Goal: Task Accomplishment & Management: Manage account settings

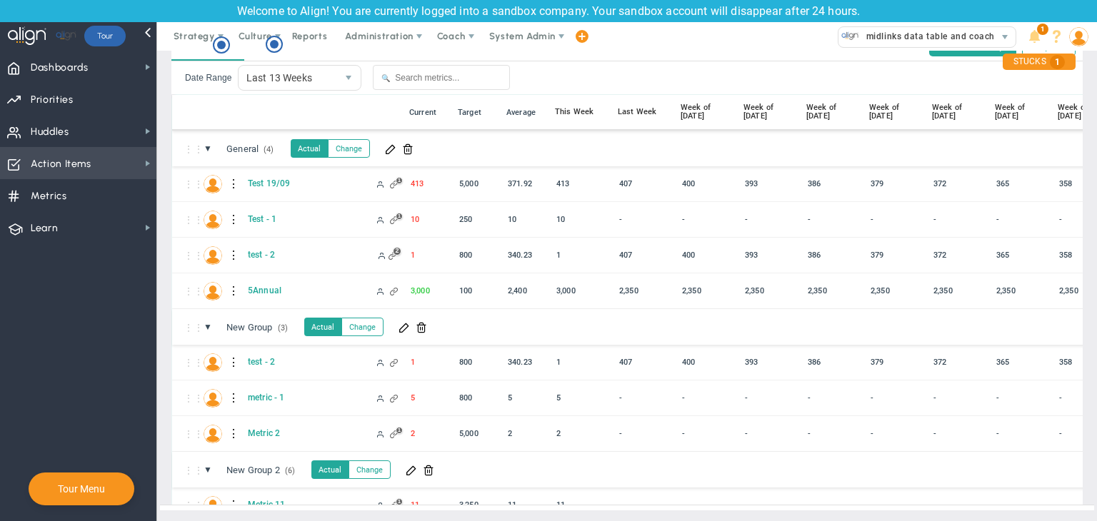
scroll to position [377, 0]
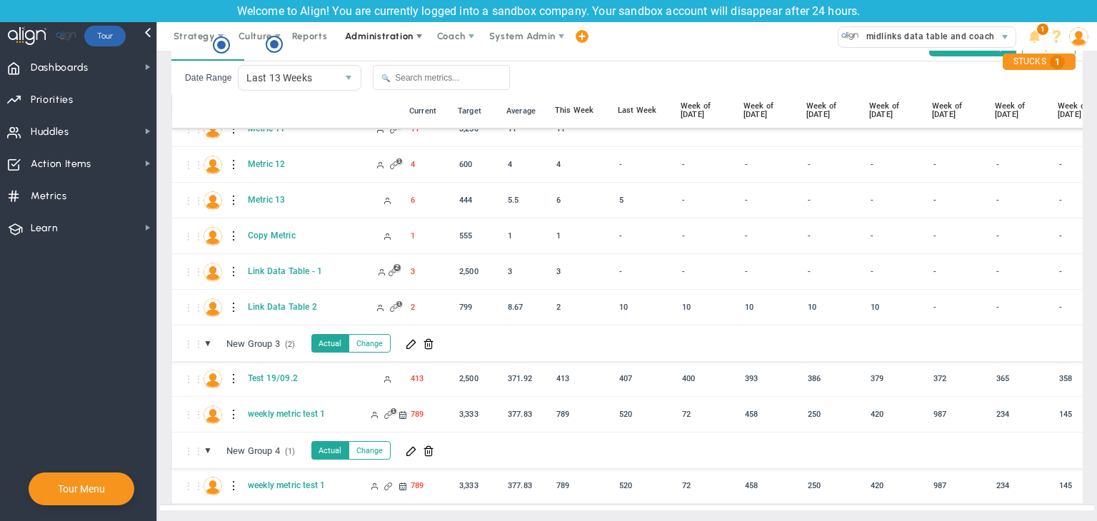
click at [383, 34] on span "Administration" at bounding box center [379, 36] width 68 height 11
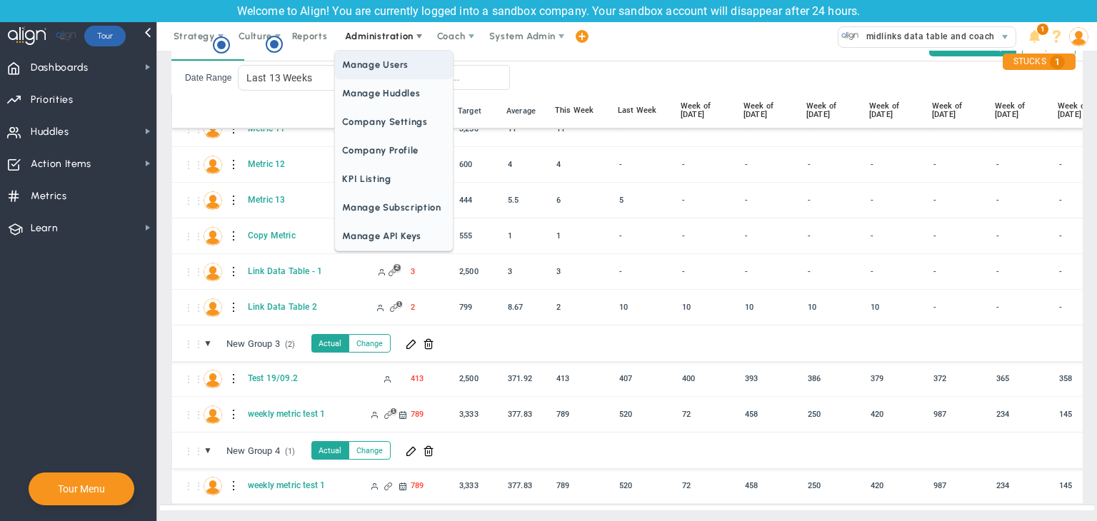
click at [383, 63] on span "Manage Users" at bounding box center [393, 65] width 117 height 29
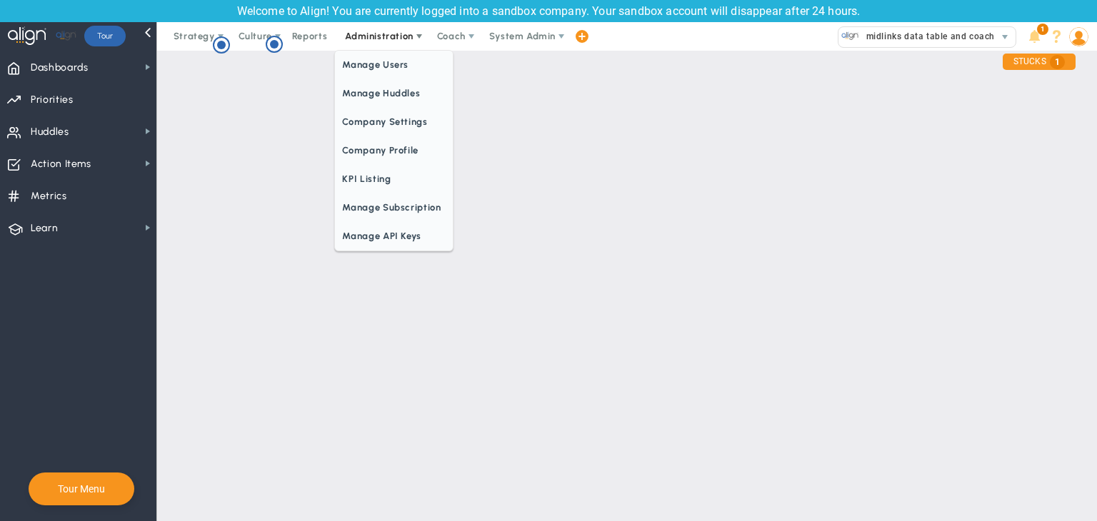
scroll to position [0, 0]
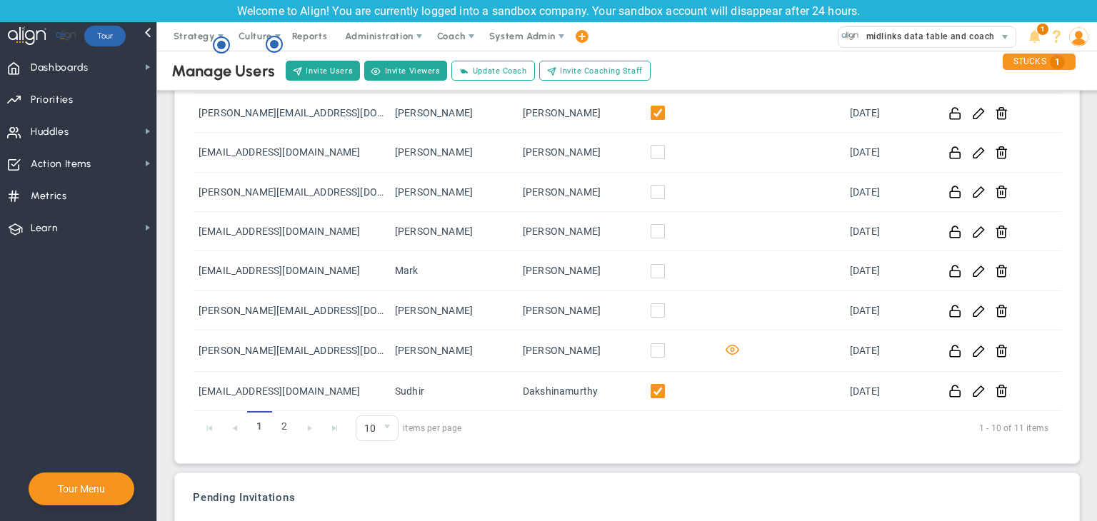
scroll to position [121, 0]
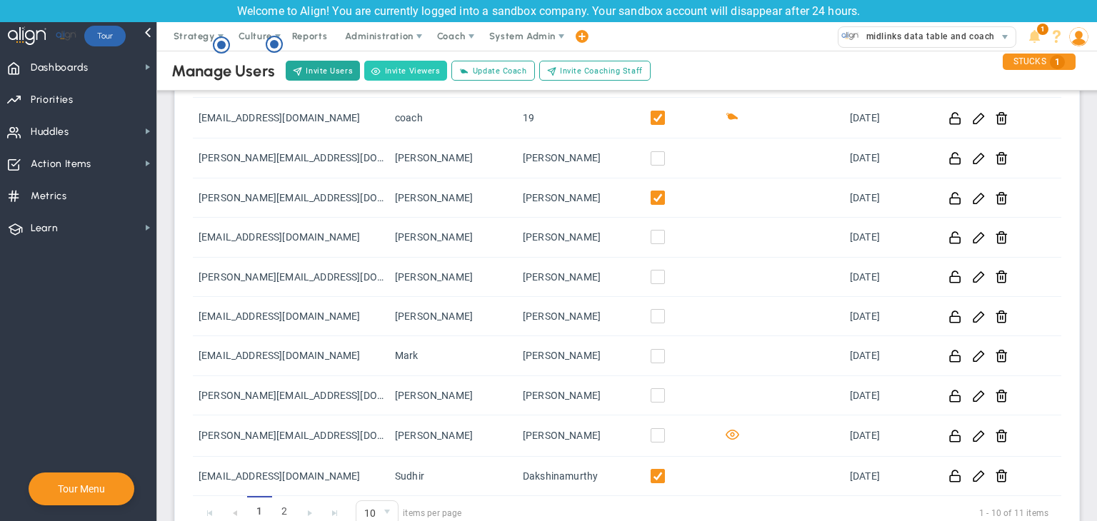
click at [399, 69] on button "Invite Viewers" at bounding box center [405, 71] width 83 height 20
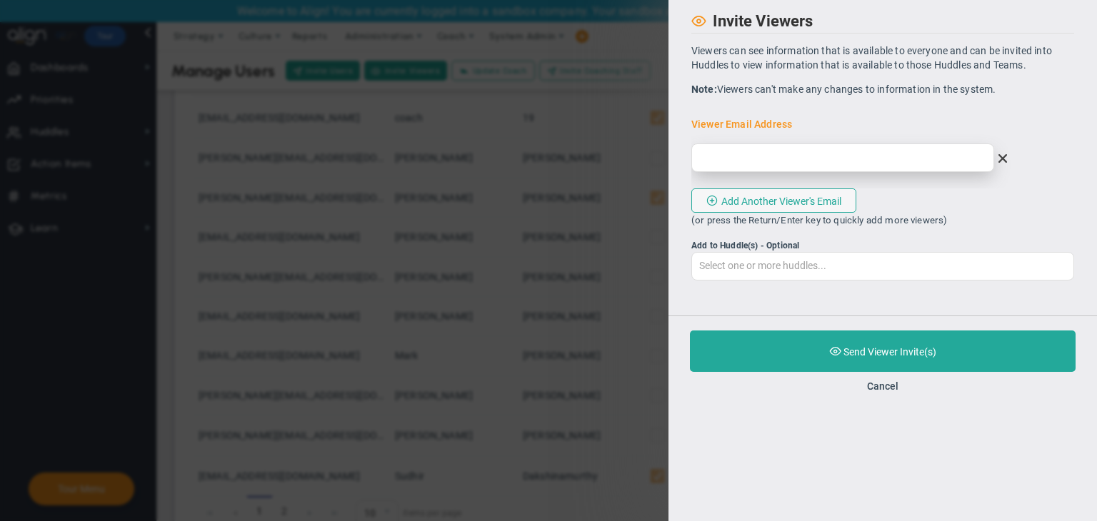
click at [850, 161] on input "email" at bounding box center [843, 158] width 303 height 29
type input "[EMAIL_ADDRESS][DOMAIN_NAME]"
click at [947, 205] on div "Invite Viewers Viewers can see information that is available to everyone and ca…" at bounding box center [883, 147] width 429 height 294
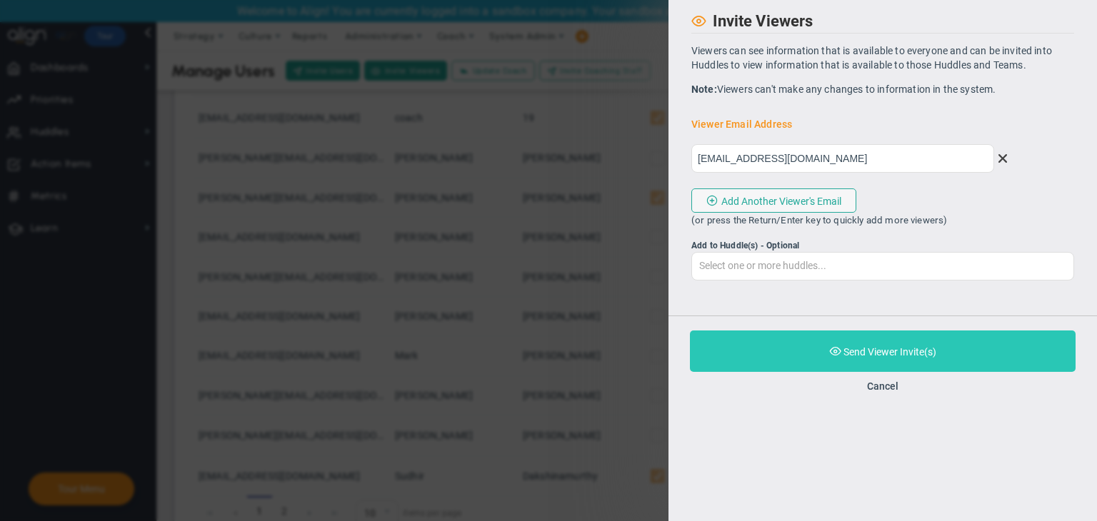
click at [927, 341] on button "Purchase and Send Viewer Invite(s) Validating Invite..." at bounding box center [883, 351] width 386 height 41
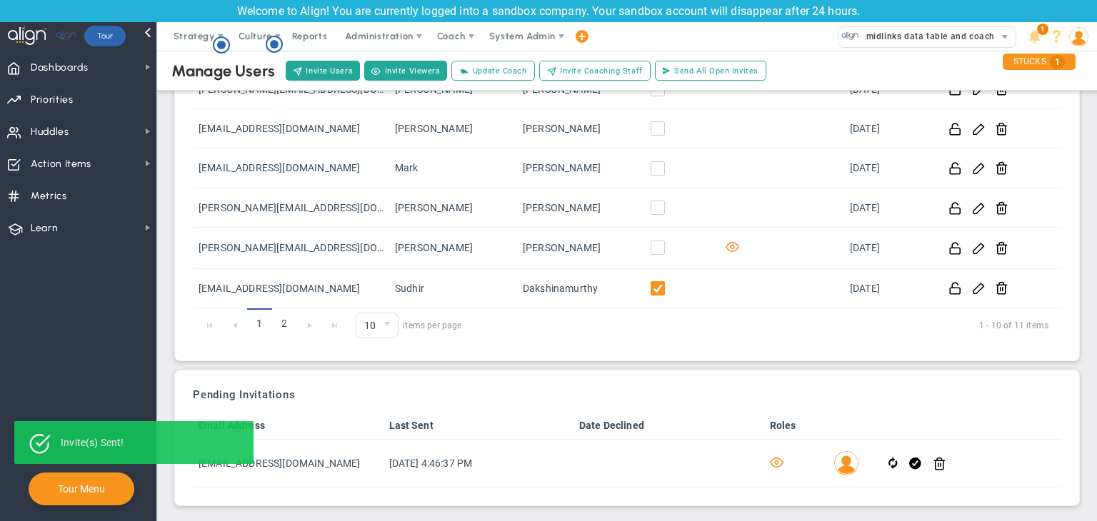
scroll to position [311, 0]
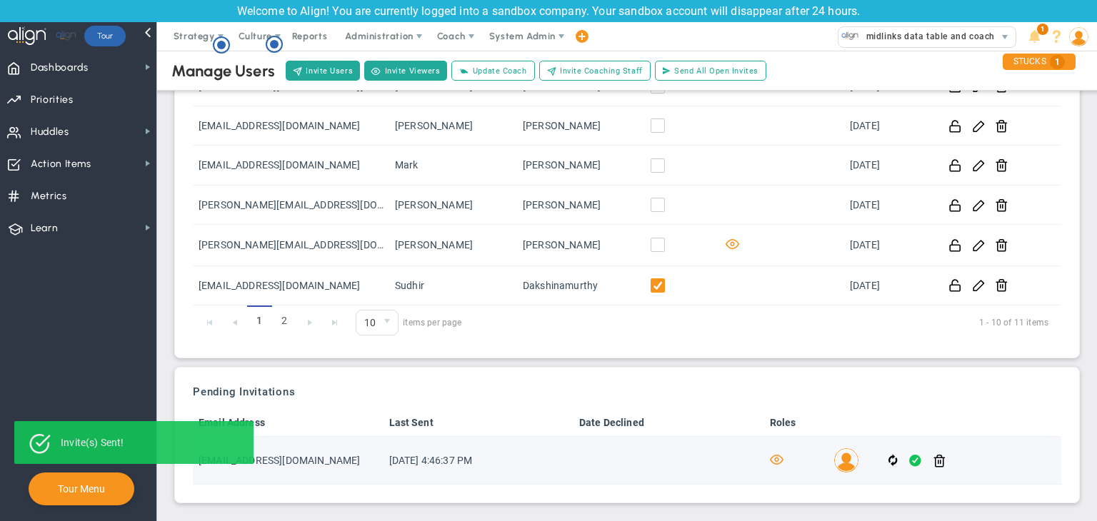
click at [909, 453] on span at bounding box center [915, 461] width 12 height 16
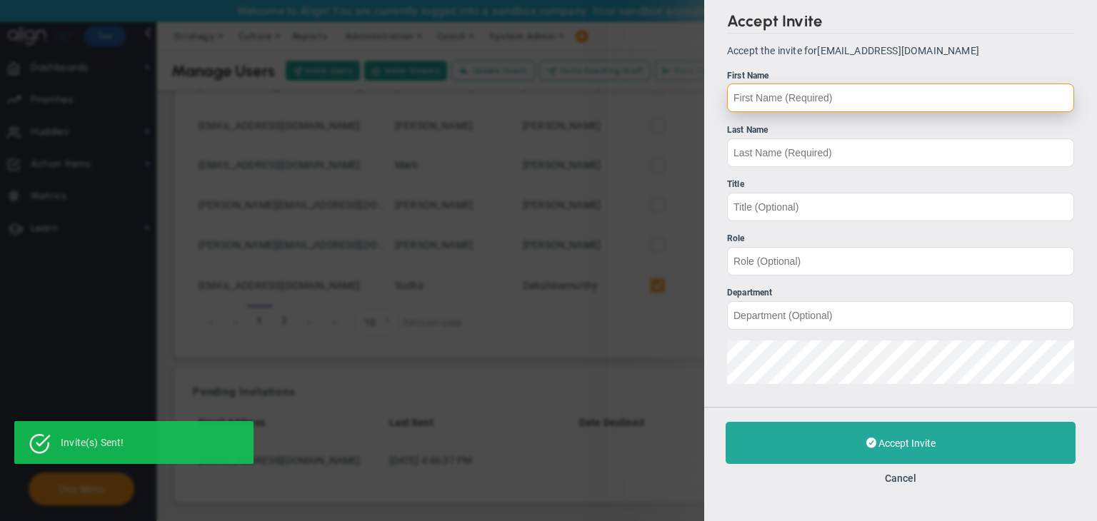
click at [814, 99] on input "First Name" at bounding box center [900, 98] width 347 height 29
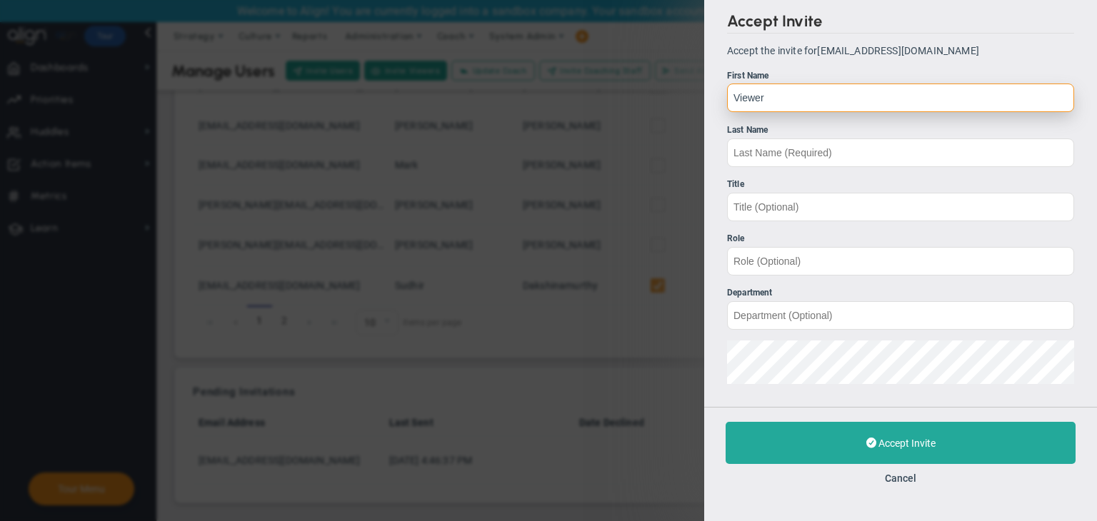
type input "Viewer"
click at [788, 156] on input "Last Name" at bounding box center [900, 153] width 347 height 29
type input "19"
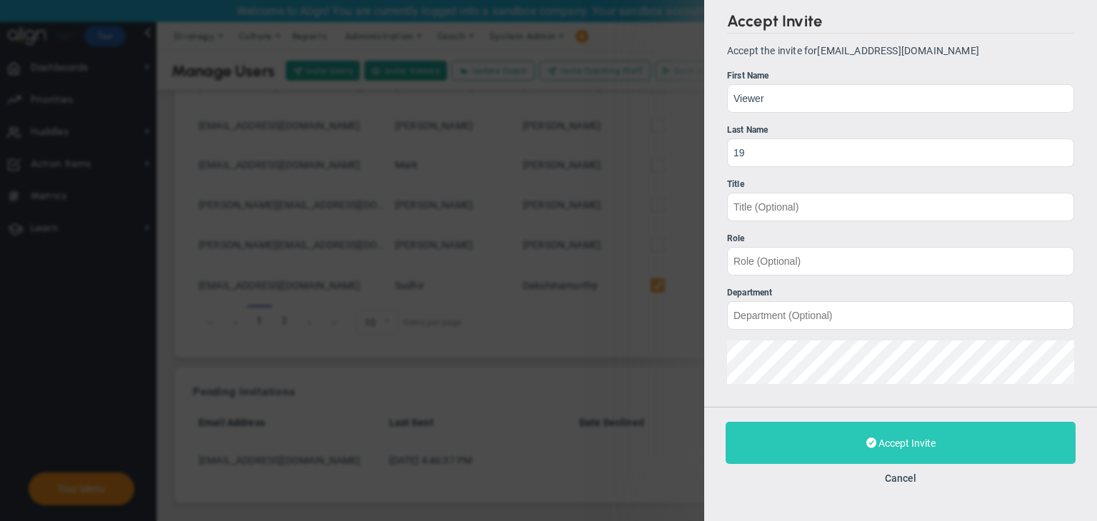
click at [922, 444] on span "Accept Invite" at bounding box center [907, 443] width 57 height 11
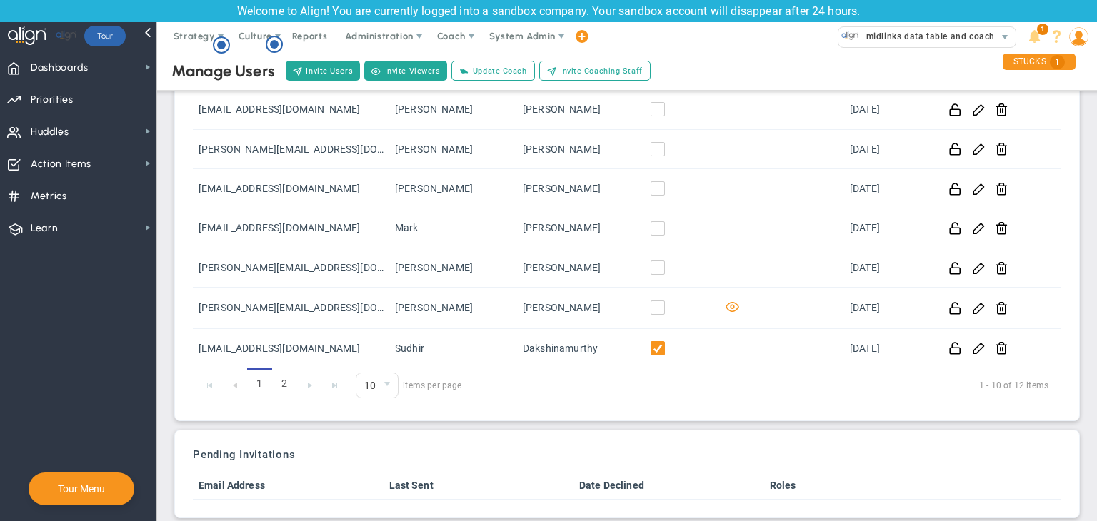
scroll to position [264, 0]
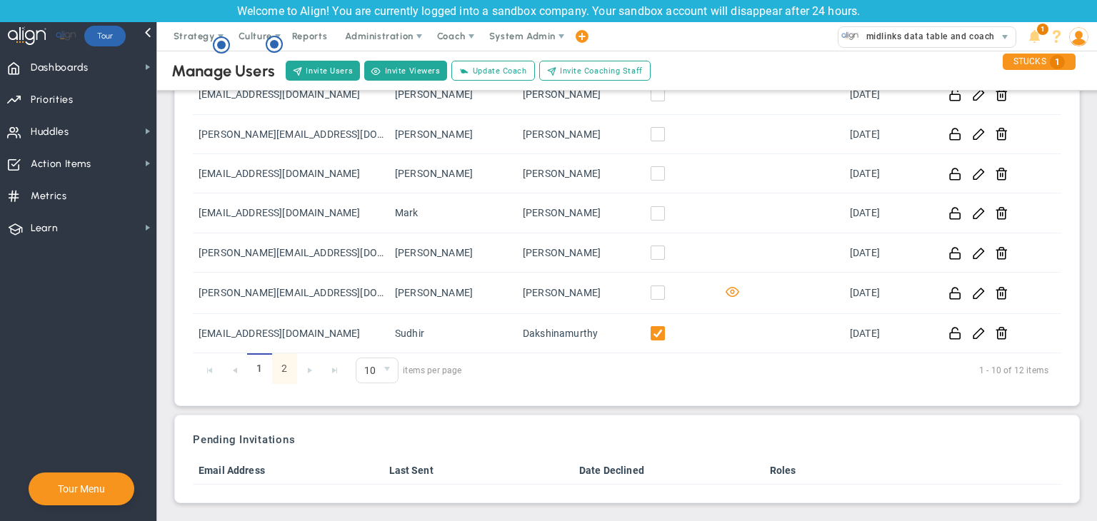
click at [276, 364] on link "2" at bounding box center [284, 369] width 25 height 31
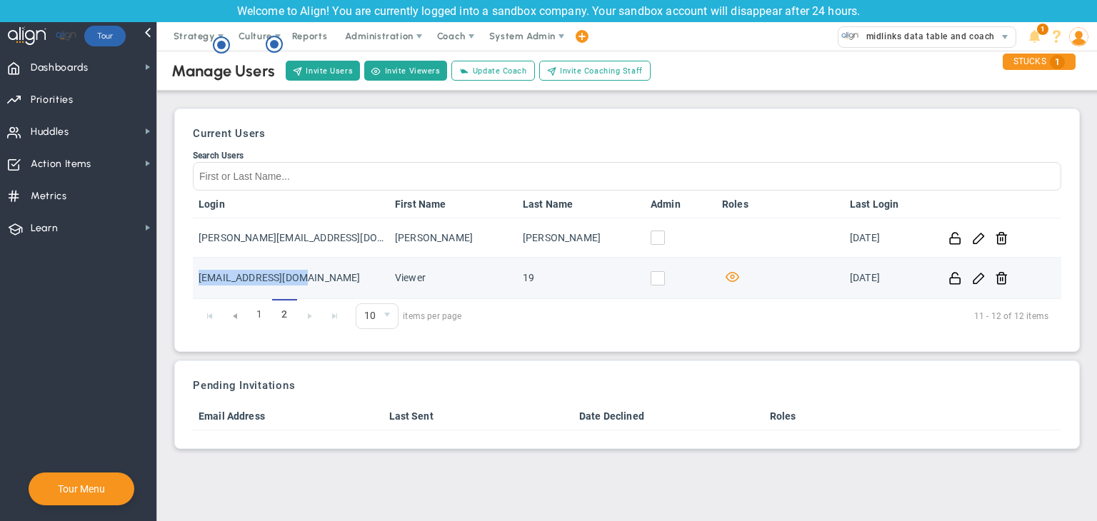
copy td "[EMAIL_ADDRESS][DOMAIN_NAME]"
drag, startPoint x: 320, startPoint y: 283, endPoint x: 194, endPoint y: 289, distance: 125.9
click at [194, 289] on td "[EMAIL_ADDRESS][DOMAIN_NAME]" at bounding box center [291, 278] width 196 height 41
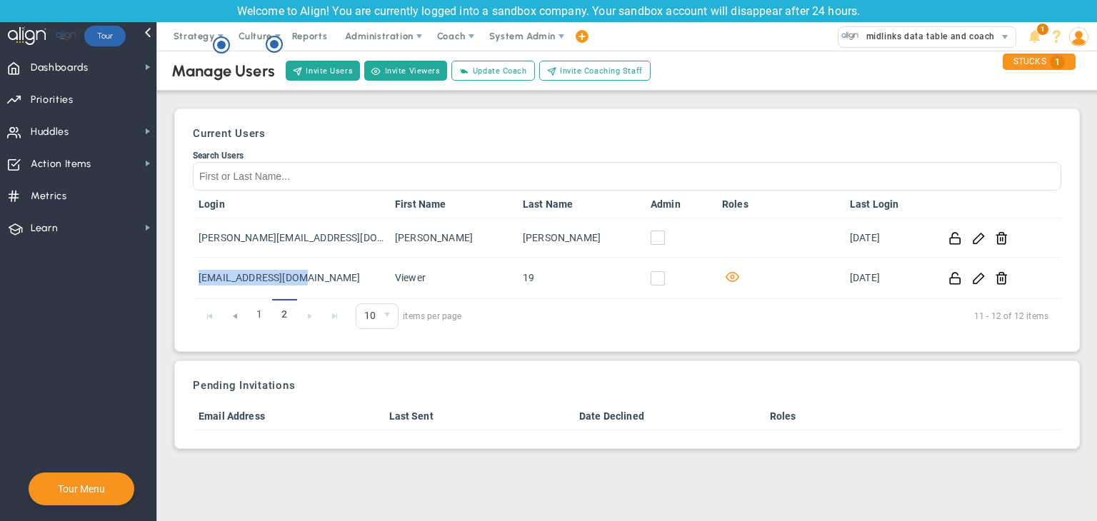
click at [1084, 29] on img at bounding box center [1078, 36] width 19 height 19
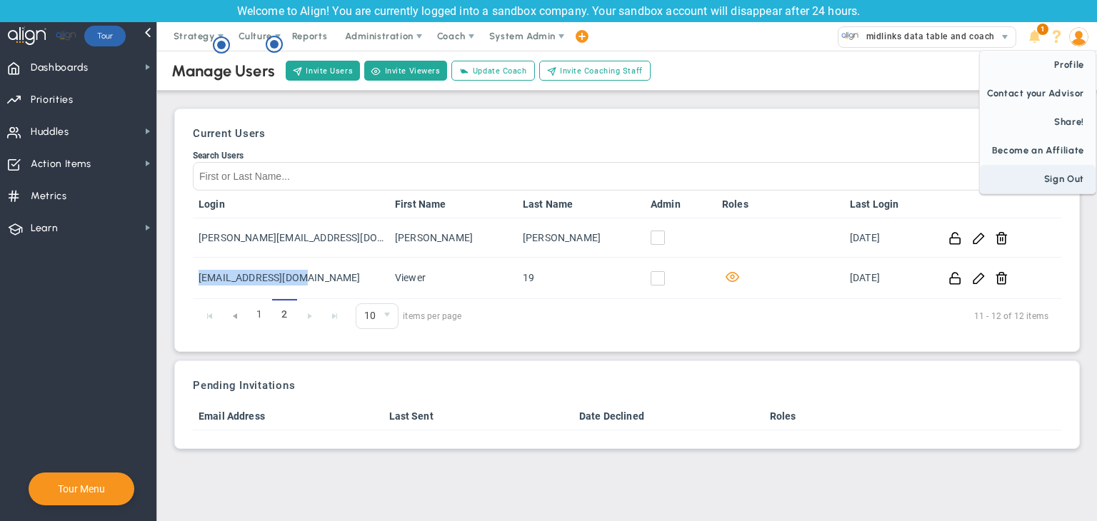
click at [1071, 184] on span "Sign Out" at bounding box center [1038, 179] width 116 height 29
